Goal: Find specific page/section: Find specific page/section

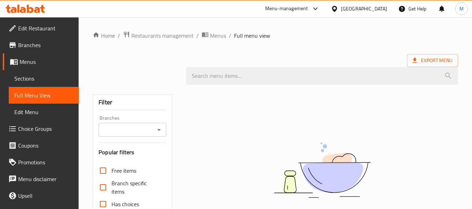
click at [42, 7] on icon at bounding box center [42, 9] width 5 height 8
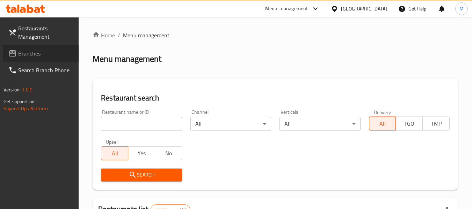
click at [43, 52] on span "Branches" at bounding box center [45, 53] width 55 height 8
